Goal: Complete application form

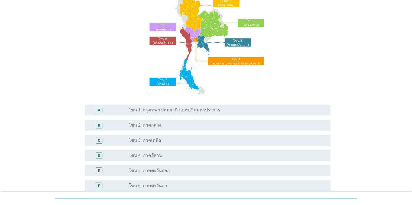
scroll to position [58, 0]
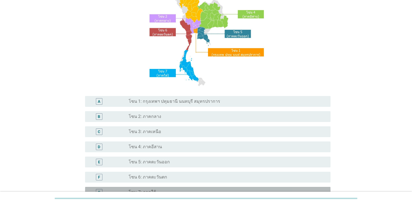
click at [155, 190] on div "radio_button_unchecked โซน 7: ภาคใต้" at bounding box center [225, 192] width 193 height 5
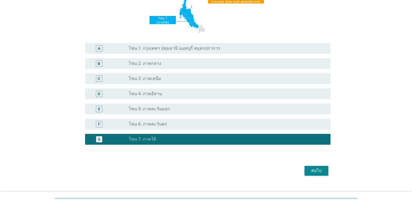
scroll to position [121, 0]
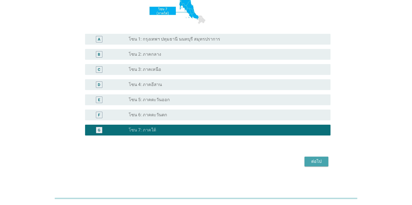
click at [318, 160] on div "ต่อไป" at bounding box center [316, 161] width 15 height 6
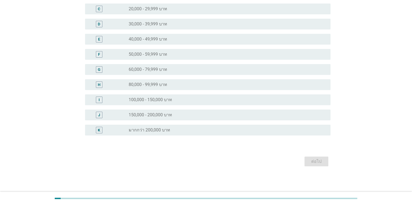
scroll to position [0, 0]
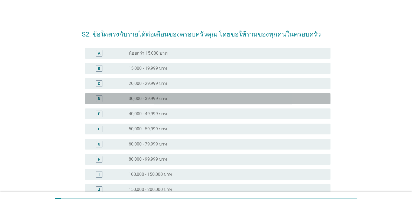
click at [162, 100] on label "30,000 - 39,999 บาท" at bounding box center [148, 98] width 38 height 5
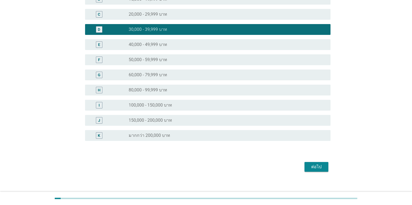
scroll to position [75, 0]
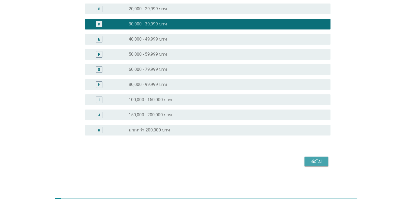
click at [320, 164] on div "ต่อไป" at bounding box center [316, 161] width 15 height 6
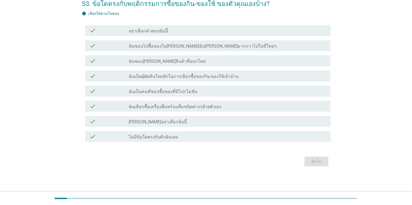
scroll to position [0, 0]
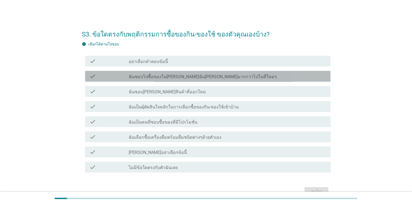
click at [227, 78] on div "check_box_outline_blank ฉันชอบไปซื้อของใน[PERSON_NAME]ฉัน[PERSON_NAME]มากกว่าไป…" at bounding box center [227, 76] width 197 height 6
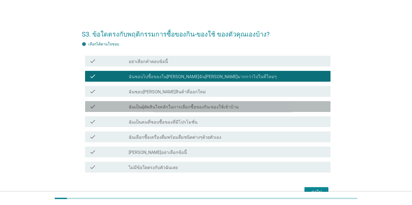
click at [210, 111] on div "check check_box_outline_blank ฉันเป็นผุ้ตัดสินใจหลักในการเลือกซื้อของกิน-ของใช้…" at bounding box center [207, 106] width 245 height 11
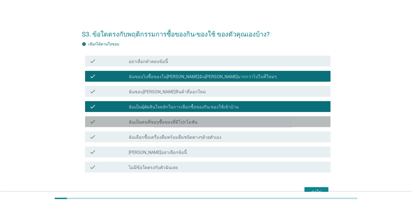
click at [207, 122] on div "check_box_outline_blank ฉันเป็นคนที่ชอบซื้อของที่มีโปรโมชั่น" at bounding box center [227, 122] width 197 height 6
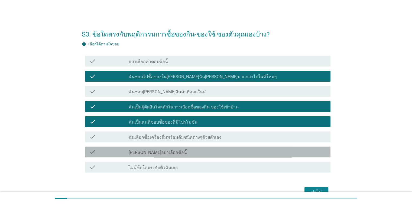
click at [199, 154] on div "check_box_outline_blank [PERSON_NAME]อย่าเลือกข้อนี้" at bounding box center [227, 152] width 197 height 6
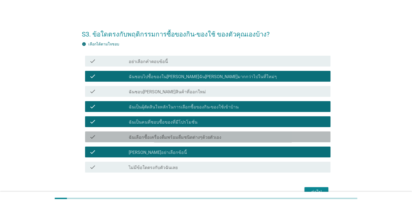
click at [217, 135] on div "check_box_outline_blank ฉันเลือกซื้อเครื่องดื่มพร้อมดื่มชนิดต่างๆด้วยตัวเอง" at bounding box center [227, 137] width 197 height 6
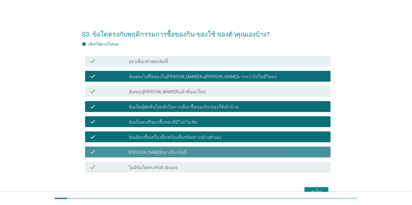
click at [209, 152] on div "check_box_outline_blank [PERSON_NAME]อย่าเลือกข้อนี้" at bounding box center [227, 152] width 197 height 6
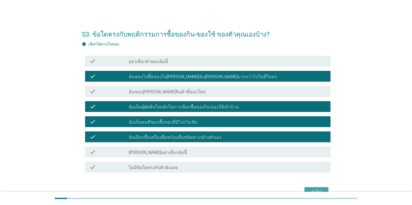
click at [308, 189] on button "ต่อไป" at bounding box center [316, 192] width 24 height 10
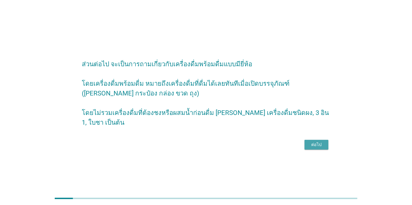
click at [312, 142] on div "ต่อไป" at bounding box center [316, 145] width 15 height 6
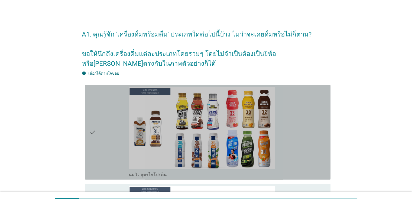
click at [279, 93] on div "check_box_outline_blank นมวัว สูตรไฮโปรตีน" at bounding box center [227, 132] width 197 height 90
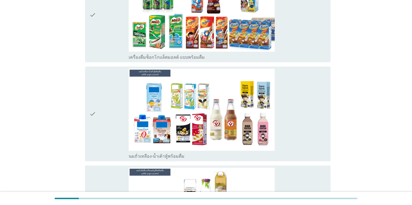
scroll to position [549, 0]
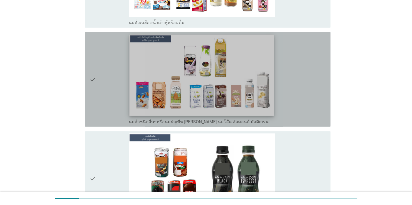
click at [252, 72] on img at bounding box center [201, 75] width 145 height 81
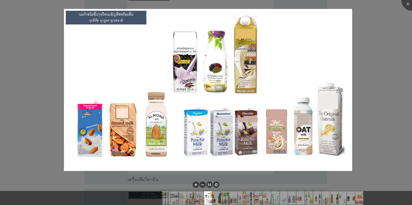
scroll to position [1612, 0]
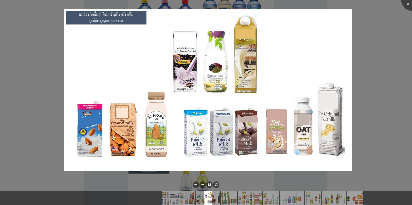
click at [380, 106] on div at bounding box center [206, 102] width 412 height 205
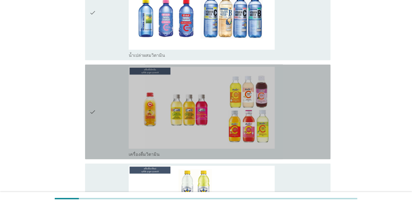
click at [231, 122] on img at bounding box center [202, 108] width 146 height 82
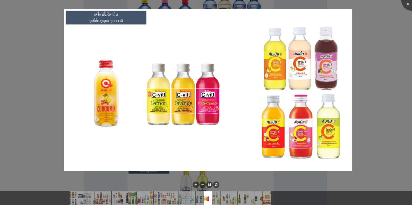
click at [248, 176] on div at bounding box center [206, 102] width 412 height 205
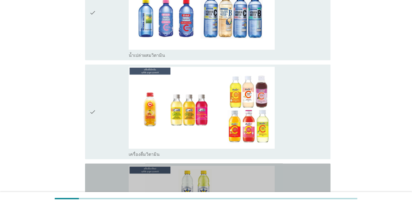
click at [248, 176] on img at bounding box center [202, 207] width 146 height 82
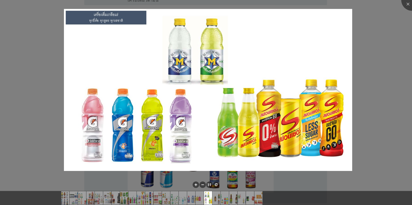
scroll to position [1797, 0]
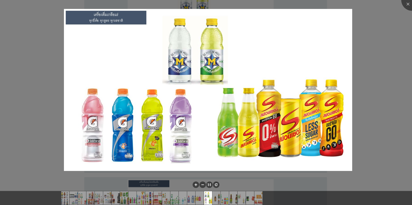
click at [393, 90] on div at bounding box center [206, 102] width 412 height 205
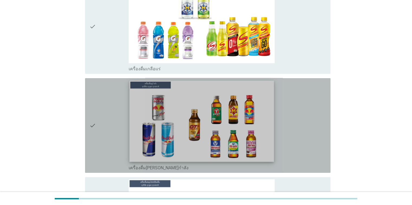
click at [227, 142] on img at bounding box center [201, 121] width 145 height 81
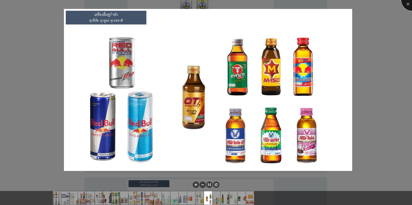
click at [403, 4] on div at bounding box center [412, 0] width 22 height 22
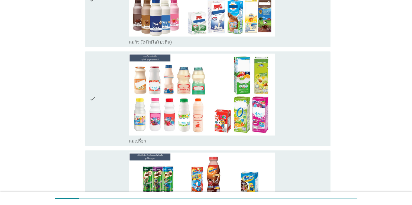
scroll to position [332, 0]
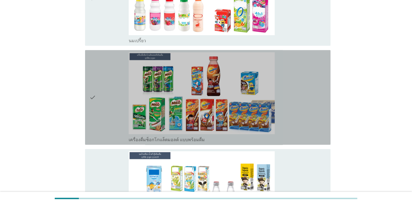
click at [286, 100] on div "check_box_outline_blank เครื่องดื่มช็อกโกแล็ตมอลต์ แบบพร้อมดื่ม" at bounding box center [227, 97] width 197 height 90
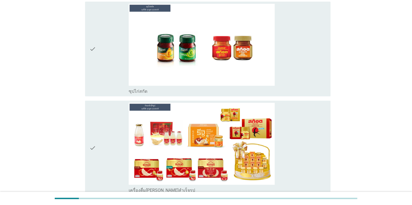
scroll to position [2315, 0]
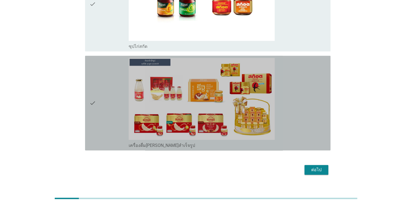
click at [289, 142] on div "check_box_outline_blank เครื่องดื่ม[PERSON_NAME]สำเร็จรูป" at bounding box center [227, 145] width 197 height 6
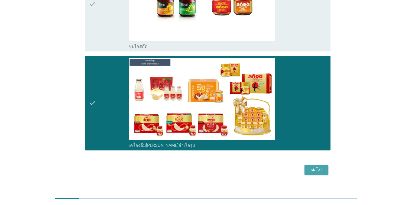
click at [316, 167] on div "ต่อไป" at bounding box center [316, 170] width 15 height 6
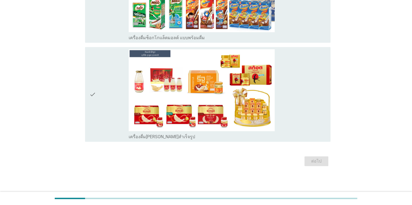
scroll to position [0, 0]
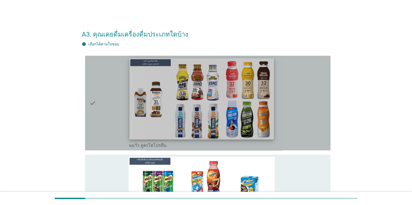
click at [222, 93] on img at bounding box center [201, 98] width 145 height 81
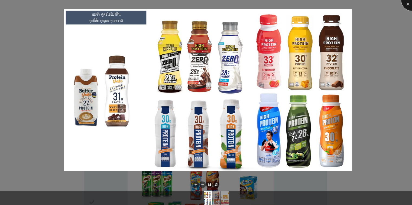
click at [407, 5] on div at bounding box center [412, 0] width 22 height 22
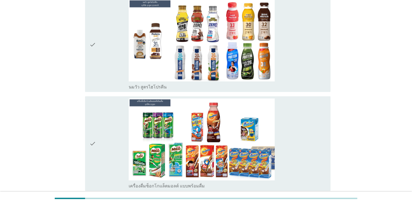
scroll to position [65, 0]
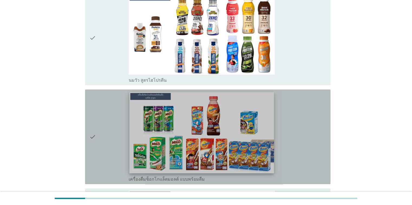
click at [243, 136] on img at bounding box center [201, 132] width 145 height 81
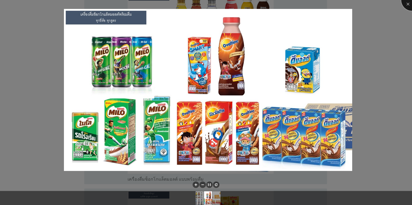
click at [407, 4] on div at bounding box center [412, 0] width 22 height 22
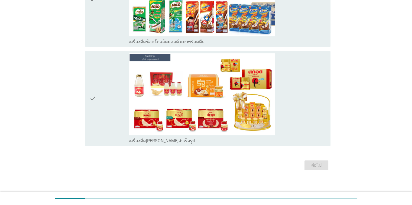
scroll to position [204, 0]
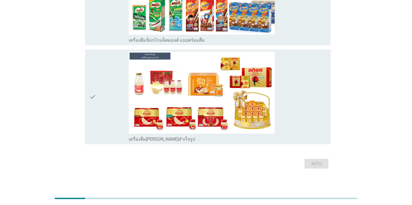
click at [285, 61] on div "check_box_outline_blank เครื่องดื่ม[PERSON_NAME]สำเร็จรูป" at bounding box center [227, 97] width 197 height 90
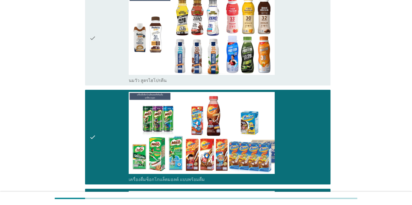
scroll to position [62, 0]
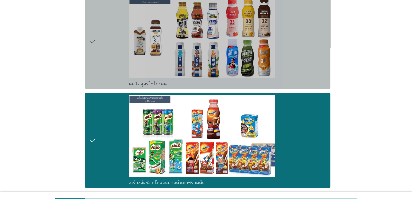
click at [289, 55] on div "check_box_outline_blank นมวัว สูตรไฮโปรตีน" at bounding box center [227, 41] width 197 height 90
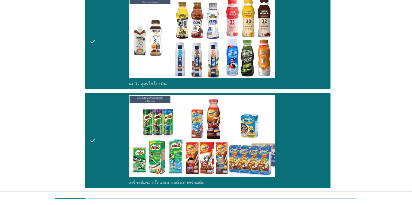
scroll to position [206, 0]
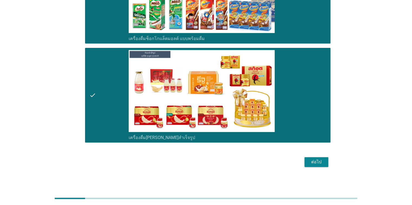
click at [325, 158] on button "ต่อไป" at bounding box center [316, 162] width 24 height 10
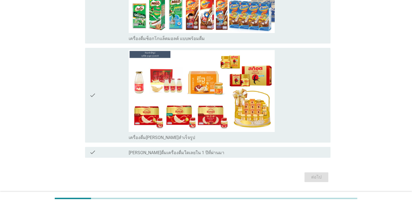
scroll to position [0, 0]
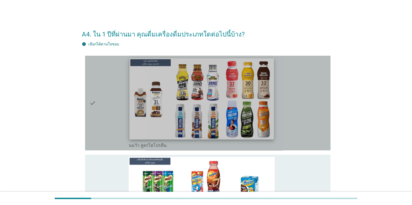
click at [234, 121] on img at bounding box center [201, 98] width 145 height 81
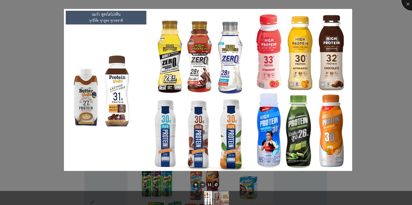
click at [407, 5] on div at bounding box center [412, 0] width 22 height 22
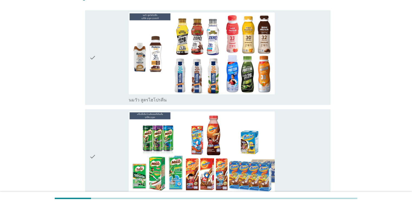
scroll to position [54, 0]
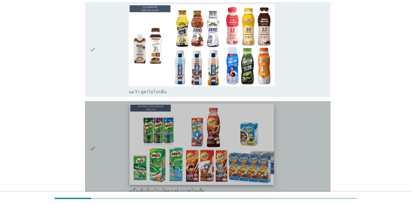
click at [221, 126] on img at bounding box center [201, 144] width 145 height 81
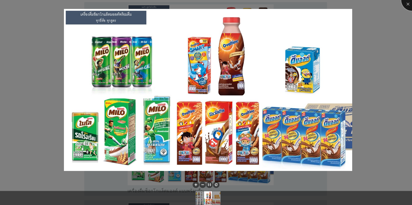
click at [408, 4] on div at bounding box center [412, 0] width 22 height 22
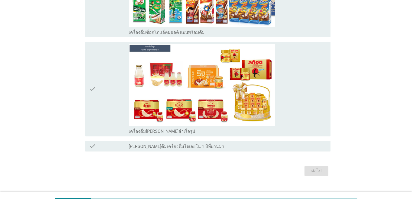
scroll to position [221, 0]
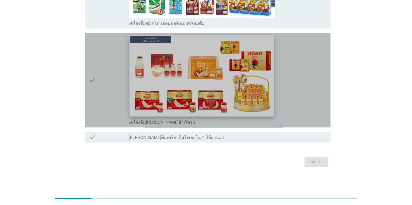
click at [253, 80] on img at bounding box center [201, 75] width 145 height 81
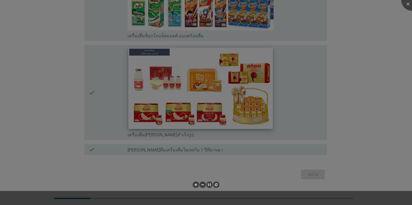
scroll to position [208, 0]
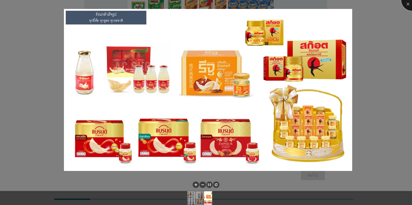
click at [410, 4] on div at bounding box center [412, 0] width 22 height 22
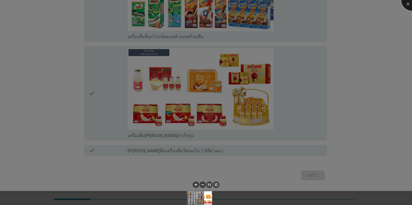
click at [407, 5] on div at bounding box center [412, 0] width 22 height 22
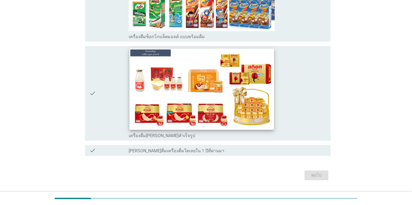
click at [257, 114] on img at bounding box center [201, 88] width 145 height 81
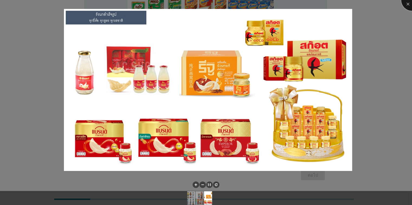
click at [406, 5] on div at bounding box center [412, 0] width 22 height 22
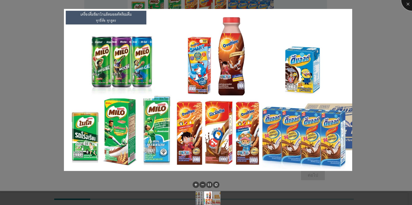
click at [409, 3] on div at bounding box center [412, 0] width 22 height 22
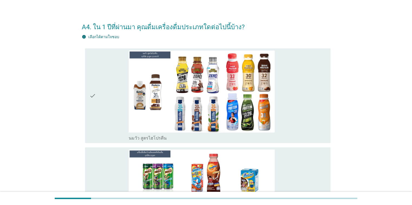
scroll to position [0, 0]
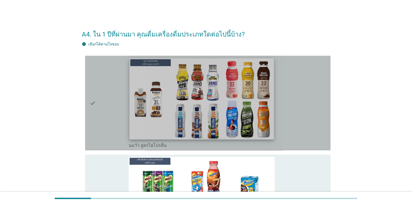
click at [267, 78] on img at bounding box center [201, 98] width 145 height 81
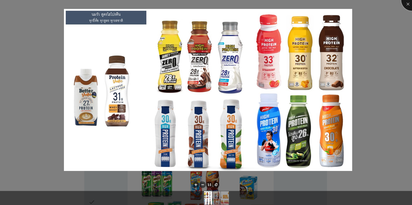
click at [406, 4] on div at bounding box center [412, 0] width 22 height 22
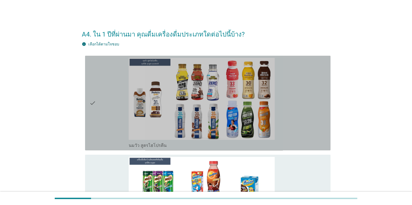
click at [303, 106] on div "check_box_outline_blank นมวัว สูตรไฮโปรตีน" at bounding box center [227, 103] width 197 height 90
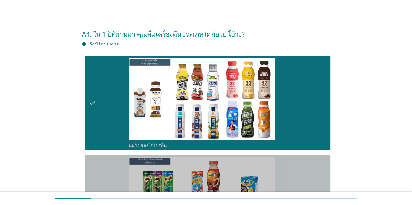
click at [285, 190] on div "check_box_outline_blank เครื่องดื่มช็อกโกแล็ตมอลต์ แบบพร้อมดื่ม" at bounding box center [227, 202] width 197 height 90
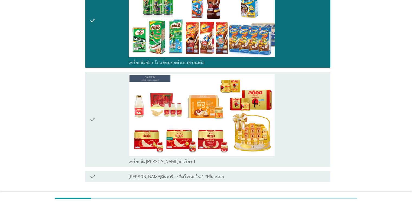
scroll to position [221, 0]
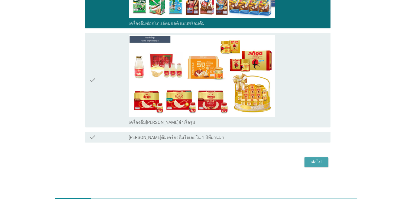
click at [324, 160] on button "ต่อไป" at bounding box center [316, 162] width 24 height 10
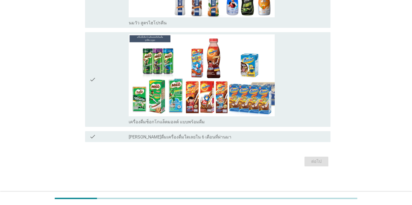
scroll to position [0, 0]
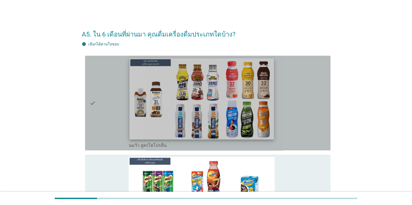
click at [223, 119] on img at bounding box center [201, 98] width 145 height 81
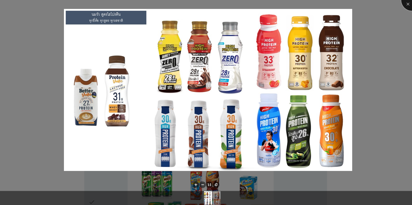
click at [405, 5] on div at bounding box center [412, 0] width 22 height 22
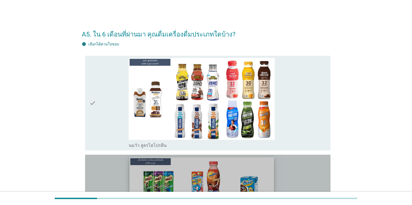
click at [265, 172] on img at bounding box center [201, 197] width 145 height 81
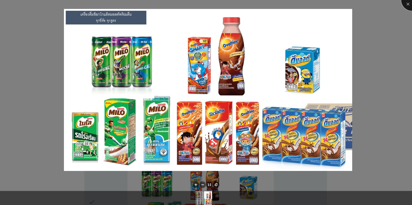
click at [410, 4] on div at bounding box center [412, 0] width 22 height 22
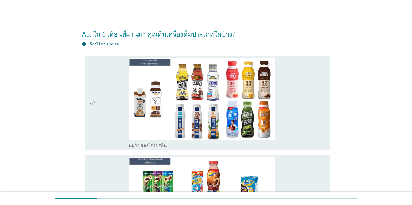
scroll to position [122, 0]
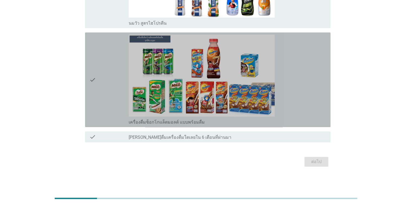
click at [275, 63] on div "check_box_outline_blank เครื่องดื่มช็อกโกแล็ตมอลต์ แบบพร้อมดื่ม" at bounding box center [227, 80] width 197 height 90
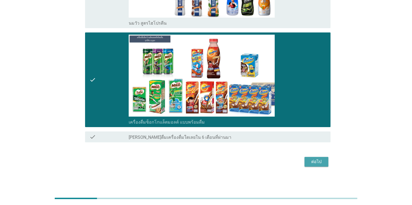
click at [322, 161] on div "ต่อไป" at bounding box center [316, 162] width 15 height 6
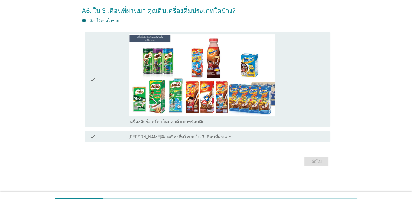
scroll to position [0, 0]
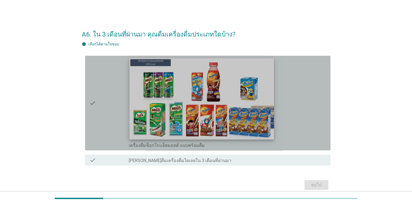
click at [217, 112] on img at bounding box center [201, 98] width 145 height 81
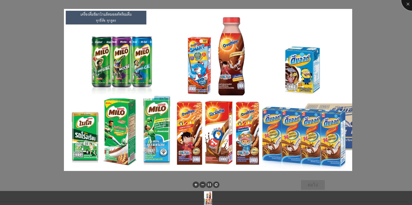
click at [406, 3] on div at bounding box center [412, 0] width 22 height 22
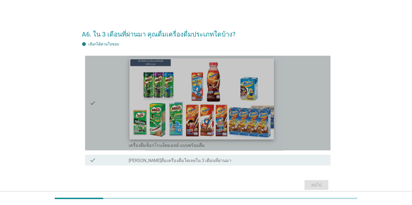
click at [264, 68] on img at bounding box center [201, 98] width 145 height 81
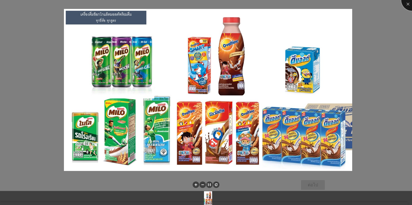
click at [409, 3] on div at bounding box center [412, 0] width 22 height 22
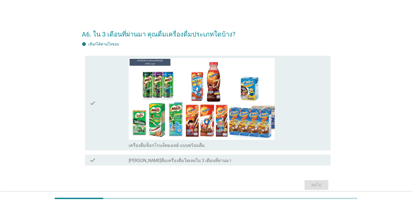
click at [274, 44] on div "info เลือกได้ตามใจชอบ" at bounding box center [206, 44] width 249 height 6
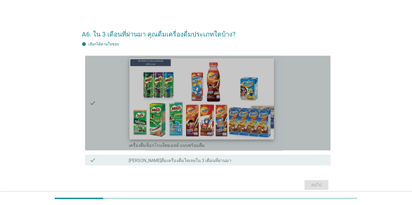
click at [258, 77] on img at bounding box center [201, 98] width 145 height 81
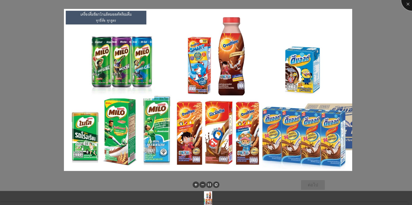
click at [408, 4] on div at bounding box center [412, 0] width 22 height 22
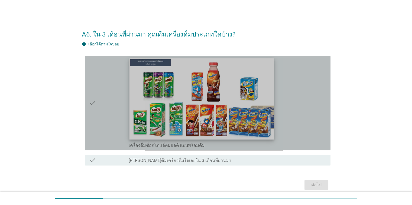
click at [255, 122] on img at bounding box center [201, 98] width 145 height 81
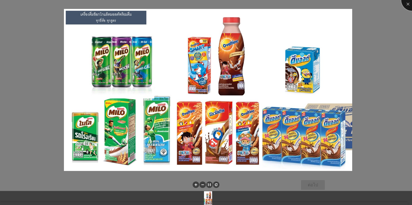
click at [406, 5] on div at bounding box center [412, 0] width 22 height 22
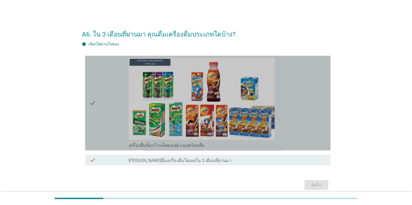
click at [302, 115] on div "check_box เครื่องดื่มช็อกโกแล็ตมอลต์ แบบพร้อมดื่ม" at bounding box center [227, 103] width 197 height 90
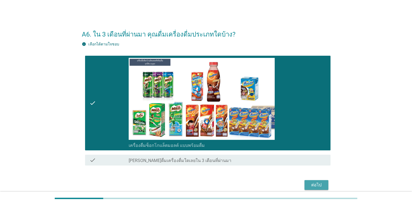
click at [311, 183] on div "ต่อไป" at bounding box center [316, 185] width 15 height 6
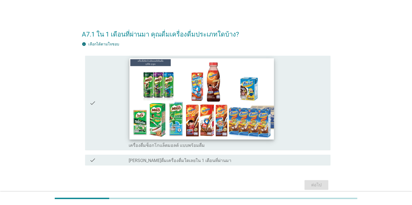
click at [249, 122] on img at bounding box center [201, 98] width 145 height 81
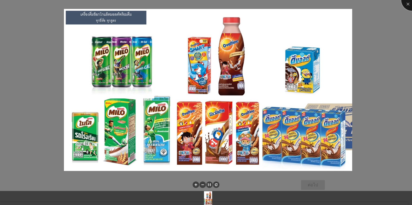
click at [408, 4] on div at bounding box center [412, 0] width 22 height 22
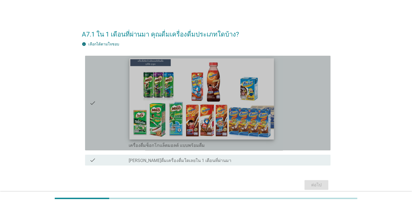
click at [257, 115] on img at bounding box center [201, 98] width 145 height 81
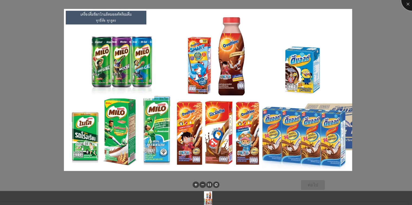
click at [408, 2] on div at bounding box center [412, 0] width 22 height 22
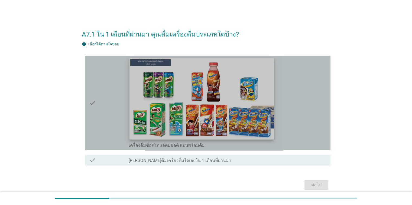
click at [272, 77] on img at bounding box center [201, 98] width 145 height 81
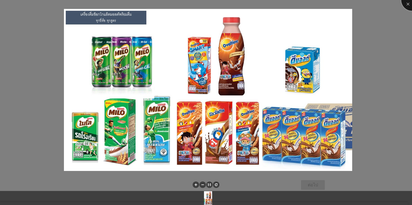
click at [406, 4] on div at bounding box center [412, 0] width 22 height 22
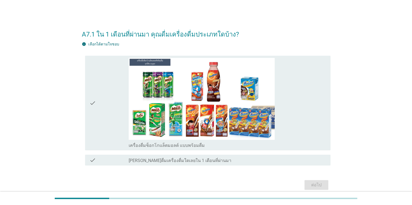
click at [211, 153] on div "check check_box_outline_blank [PERSON_NAME]ดื่มเครื่องดื่มใดเลยใน 1 เดือนที่ผ่า…" at bounding box center [206, 160] width 249 height 15
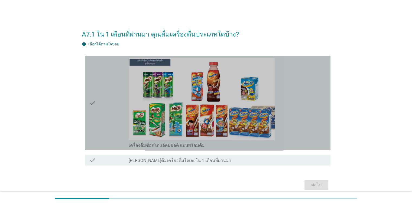
click at [213, 149] on div "check check_box เครื่องดื่มช็อกโกแล็ตมอลต์ แบบพร้อมดื่ม" at bounding box center [207, 103] width 245 height 95
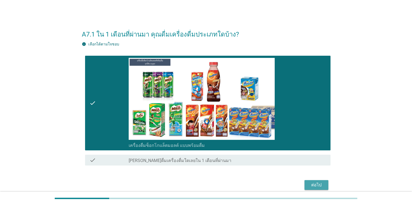
click at [308, 185] on button "ต่อไป" at bounding box center [316, 185] width 24 height 10
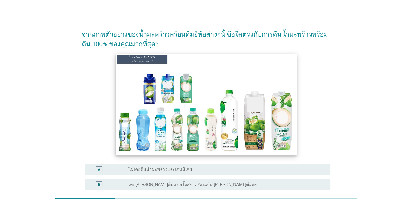
click at [263, 152] on img at bounding box center [206, 105] width 181 height 102
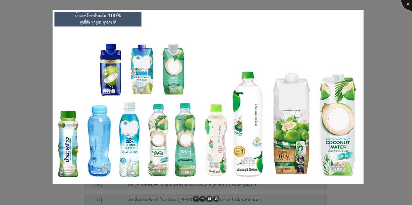
click at [406, 4] on div at bounding box center [412, 0] width 22 height 22
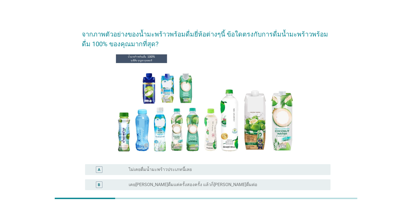
click at [219, 120] on img at bounding box center [206, 104] width 183 height 103
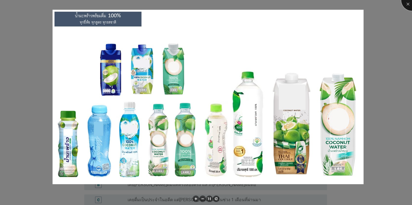
click at [403, 6] on div at bounding box center [412, 0] width 22 height 22
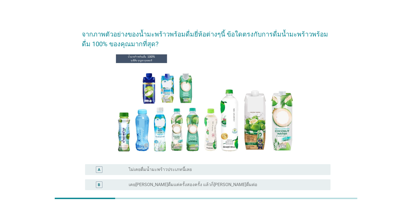
click at [311, 111] on div at bounding box center [206, 104] width 249 height 103
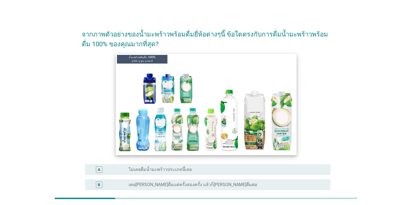
click at [264, 123] on img at bounding box center [206, 105] width 181 height 102
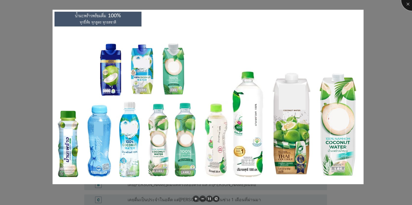
click at [407, 5] on div at bounding box center [412, 0] width 22 height 22
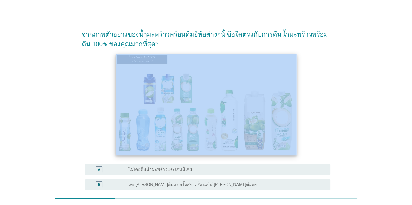
drag, startPoint x: 322, startPoint y: 40, endPoint x: 296, endPoint y: 68, distance: 38.3
click at [296, 68] on form "จากภาพตัวอย่างของน้ำมะพร้าวพร้อมดื่มยี่ห้อต่างๆนี้ ข้อใดตรงกับการดื่มน้ำมะพร้าว…" at bounding box center [206, 146] width 249 height 245
click at [296, 68] on img at bounding box center [206, 105] width 181 height 102
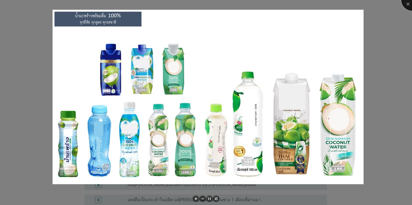
click at [405, 8] on div at bounding box center [412, 0] width 22 height 22
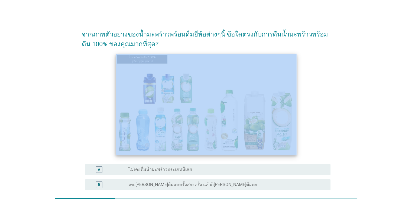
click at [241, 120] on img at bounding box center [206, 105] width 181 height 102
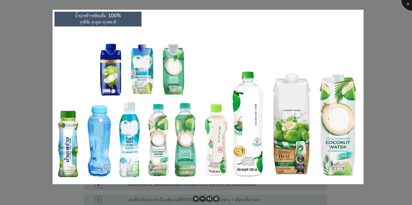
click at [406, 4] on div at bounding box center [412, 0] width 22 height 22
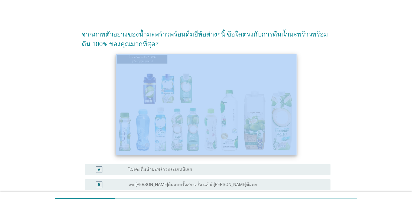
click at [216, 115] on img at bounding box center [206, 105] width 181 height 102
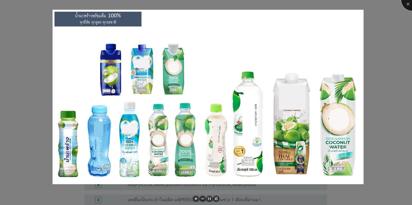
click at [405, 5] on div at bounding box center [412, 0] width 22 height 22
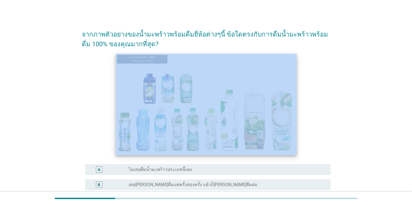
click at [270, 138] on img at bounding box center [206, 105] width 181 height 102
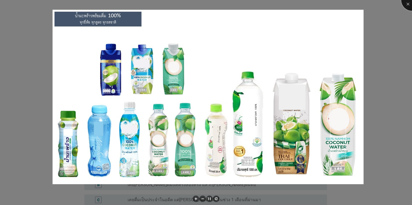
click at [407, 4] on div at bounding box center [412, 0] width 22 height 22
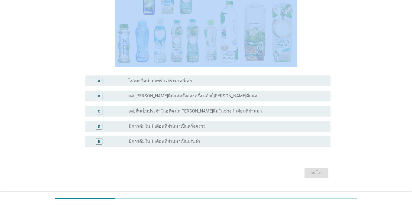
scroll to position [100, 0]
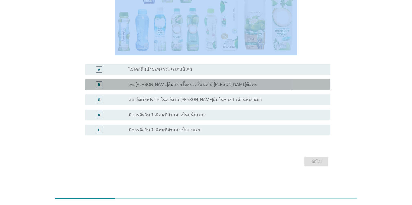
click at [192, 84] on label "เคย[PERSON_NAME]ดื่มแค่ครั้งสองครั้ง แล้วก็[PERSON_NAME]ดื่มต่อ" at bounding box center [193, 84] width 129 height 5
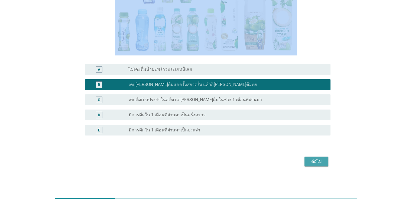
click at [312, 162] on div "ต่อไป" at bounding box center [316, 161] width 15 height 6
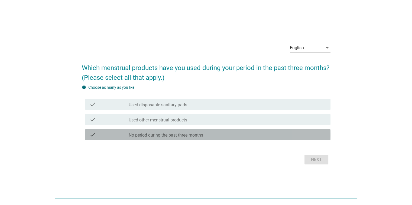
click at [174, 136] on label "No period during the past three months" at bounding box center [166, 135] width 74 height 5
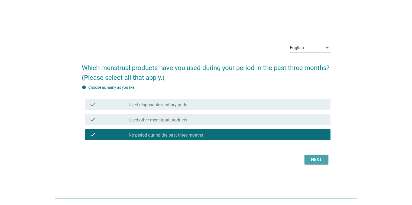
click at [318, 161] on div "Next" at bounding box center [316, 160] width 15 height 6
